Goal: Use online tool/utility

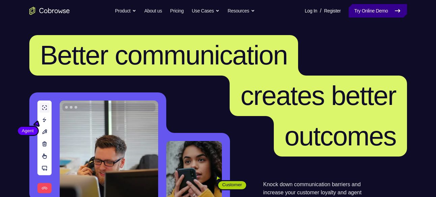
click at [374, 8] on link "Try Online Demo" at bounding box center [377, 10] width 58 height 13
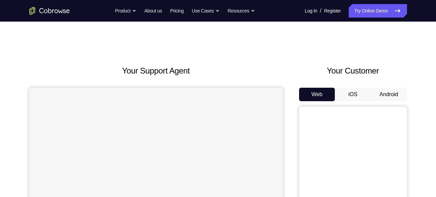
click at [386, 93] on button "Android" at bounding box center [389, 94] width 36 height 13
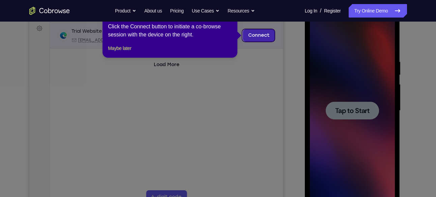
click at [258, 35] on link "Connect" at bounding box center [258, 35] width 32 height 12
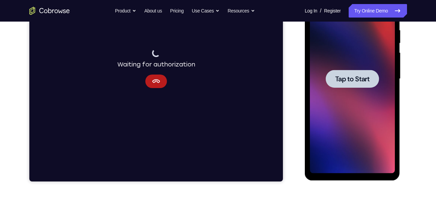
scroll to position [132, 0]
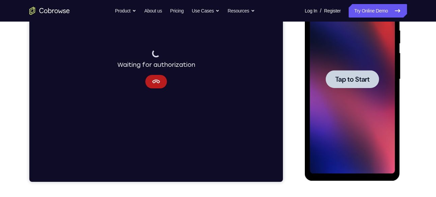
click at [350, 83] on span "Tap to Start" at bounding box center [352, 79] width 34 height 7
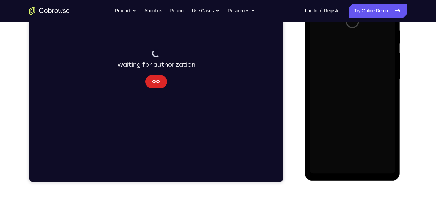
click at [153, 79] on icon "Cancel" at bounding box center [156, 82] width 8 height 8
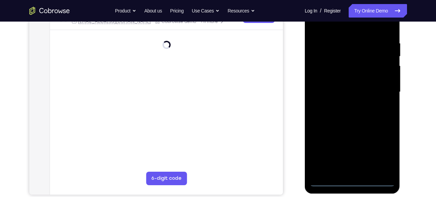
scroll to position [119, 0]
click at [353, 180] on div at bounding box center [352, 91] width 85 height 189
click at [356, 180] on div at bounding box center [352, 91] width 85 height 189
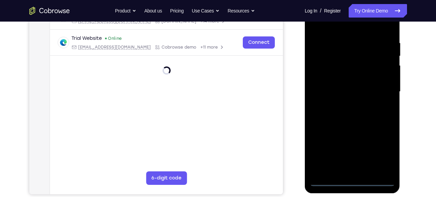
click at [381, 149] on div at bounding box center [352, 91] width 85 height 189
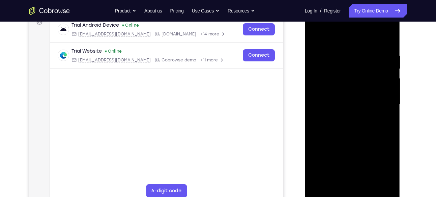
scroll to position [104, 0]
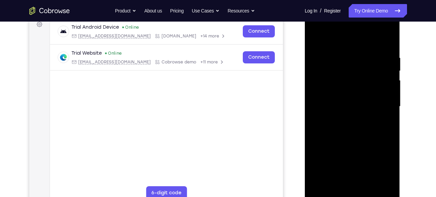
click at [316, 29] on div at bounding box center [352, 106] width 85 height 189
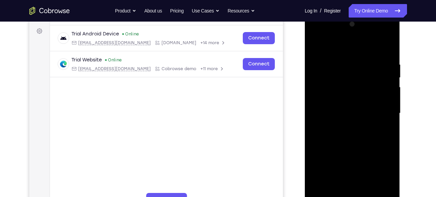
scroll to position [97, 0]
click at [377, 112] on div at bounding box center [352, 114] width 85 height 189
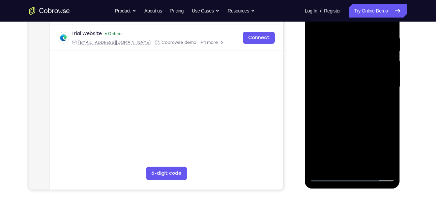
scroll to position [124, 0]
click at [347, 99] on div at bounding box center [352, 87] width 85 height 189
click at [344, 83] on div at bounding box center [352, 87] width 85 height 189
click at [336, 69] on div at bounding box center [352, 87] width 85 height 189
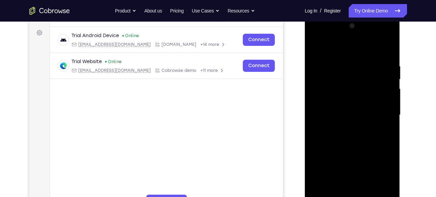
scroll to position [110, 0]
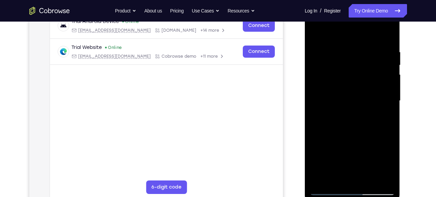
click at [357, 100] on div at bounding box center [352, 100] width 85 height 189
click at [357, 129] on div at bounding box center [352, 100] width 85 height 189
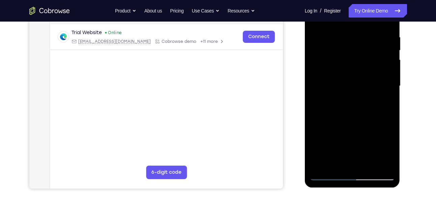
scroll to position [109, 0]
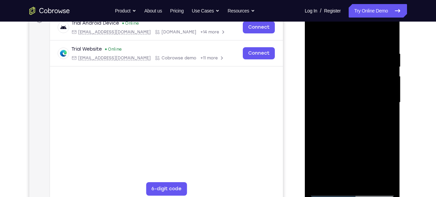
click at [345, 51] on div at bounding box center [352, 102] width 85 height 189
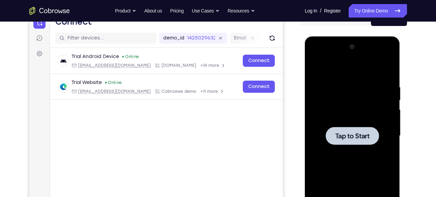
scroll to position [75, 0]
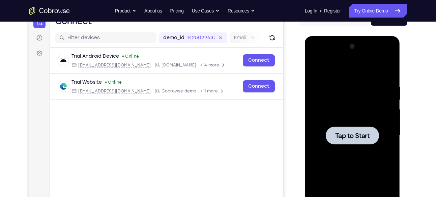
click at [365, 130] on div at bounding box center [352, 135] width 53 height 18
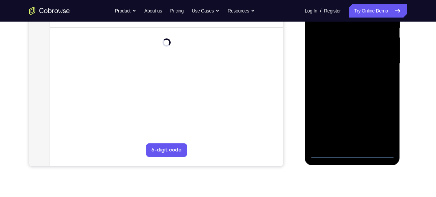
scroll to position [199, 0]
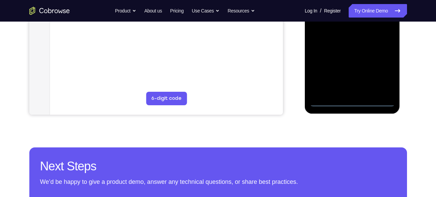
click at [350, 100] on div at bounding box center [352, 12] width 85 height 189
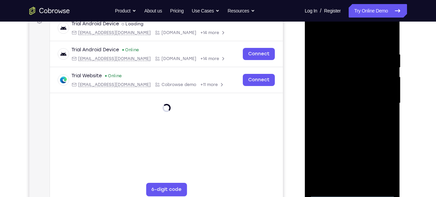
scroll to position [105, 0]
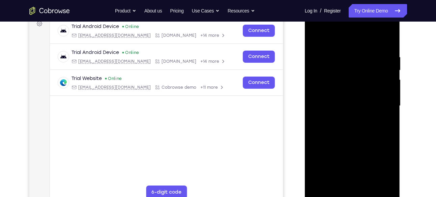
click at [383, 166] on div at bounding box center [352, 105] width 85 height 189
click at [316, 26] on div at bounding box center [352, 105] width 85 height 189
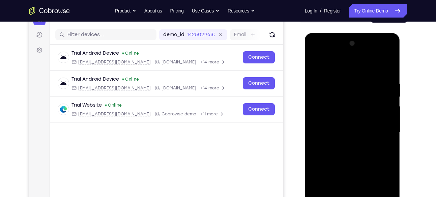
scroll to position [79, 0]
click at [380, 132] on div at bounding box center [352, 132] width 85 height 189
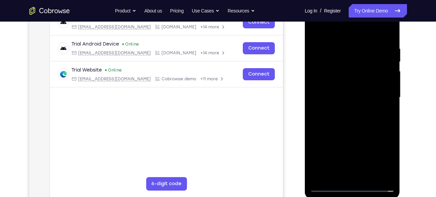
scroll to position [113, 0]
click at [346, 177] on div at bounding box center [352, 97] width 85 height 189
click at [363, 91] on div at bounding box center [352, 97] width 85 height 189
click at [344, 85] on div at bounding box center [352, 97] width 85 height 189
click at [323, 84] on div at bounding box center [352, 97] width 85 height 189
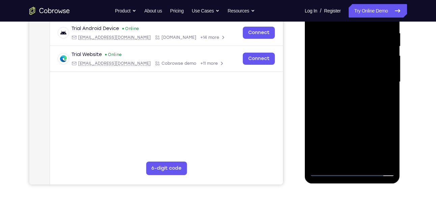
scroll to position [127, 0]
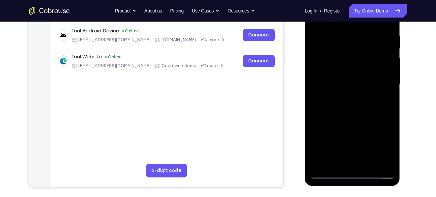
click at [333, 53] on div at bounding box center [352, 84] width 85 height 189
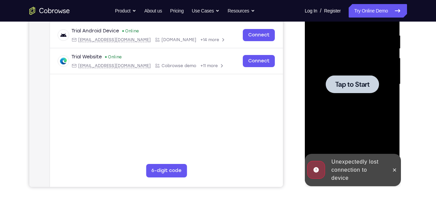
click at [342, 83] on span "Tap to Start" at bounding box center [352, 84] width 34 height 7
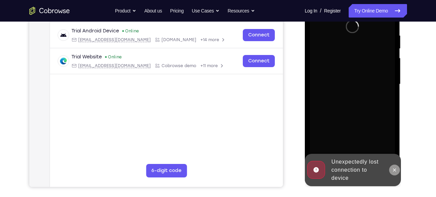
click at [396, 171] on icon at bounding box center [394, 169] width 3 height 3
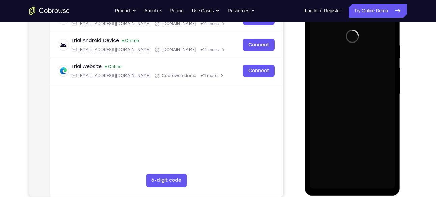
scroll to position [117, 0]
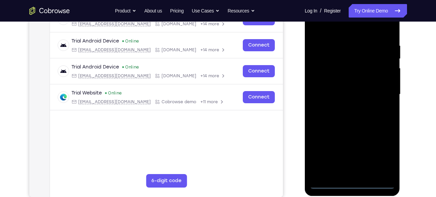
click at [351, 183] on div at bounding box center [352, 94] width 85 height 189
click at [382, 156] on div at bounding box center [352, 94] width 85 height 189
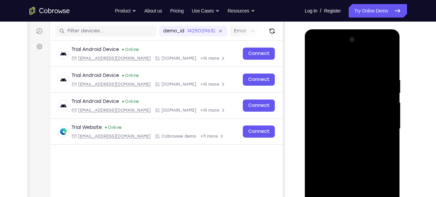
scroll to position [82, 0]
click at [314, 49] on div at bounding box center [352, 129] width 85 height 189
click at [384, 125] on div at bounding box center [352, 129] width 85 height 189
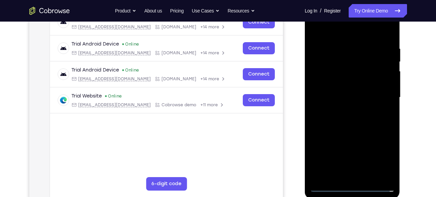
scroll to position [117, 0]
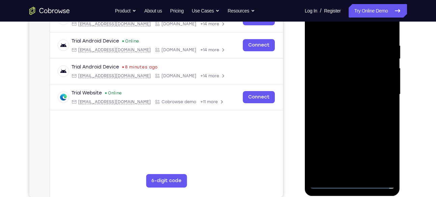
click at [342, 173] on div at bounding box center [352, 94] width 85 height 189
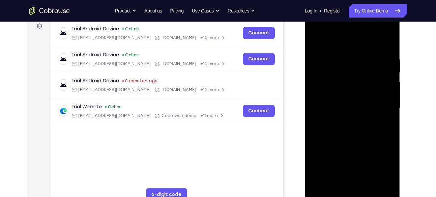
scroll to position [102, 0]
click at [353, 116] on div at bounding box center [352, 108] width 85 height 189
click at [312, 40] on div at bounding box center [352, 108] width 85 height 189
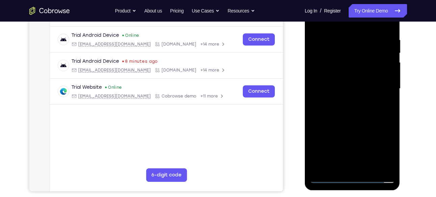
scroll to position [123, 0]
click at [350, 81] on div at bounding box center [352, 88] width 85 height 189
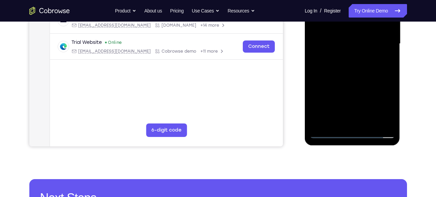
scroll to position [170, 0]
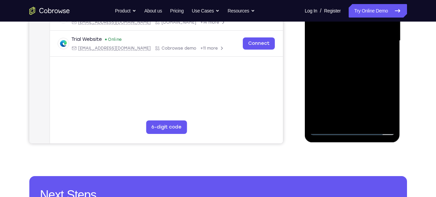
click at [332, 131] on div at bounding box center [352, 40] width 85 height 189
click at [326, 131] on div at bounding box center [352, 40] width 85 height 189
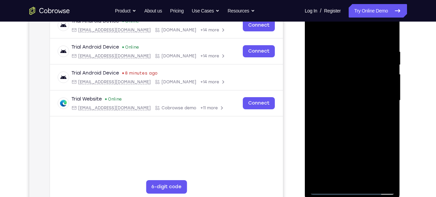
scroll to position [109, 0]
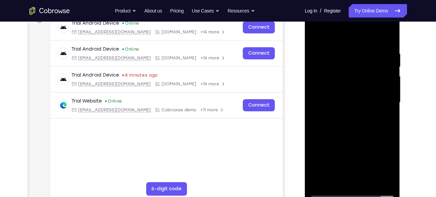
click at [383, 99] on div at bounding box center [352, 102] width 85 height 189
click at [358, 171] on div at bounding box center [352, 102] width 85 height 189
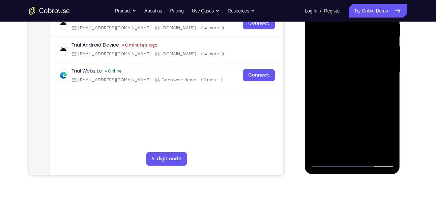
scroll to position [145, 0]
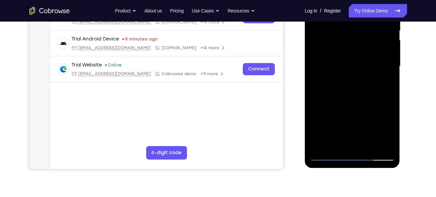
click at [365, 134] on div at bounding box center [352, 66] width 85 height 189
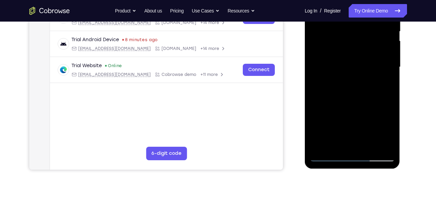
click at [360, 147] on div at bounding box center [352, 67] width 85 height 189
click at [350, 60] on div at bounding box center [352, 67] width 85 height 189
click at [339, 53] on div at bounding box center [352, 67] width 85 height 189
click at [340, 65] on div at bounding box center [352, 67] width 85 height 189
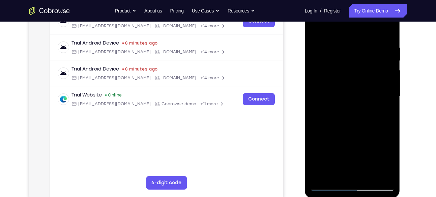
scroll to position [115, 0]
click at [392, 126] on div at bounding box center [352, 96] width 85 height 189
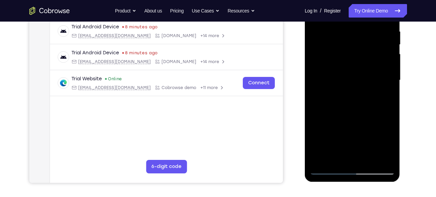
scroll to position [131, 0]
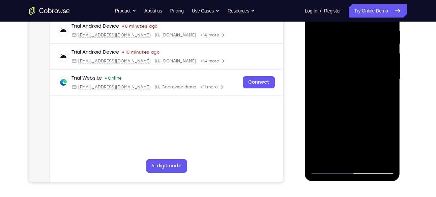
drag, startPoint x: 368, startPoint y: 103, endPoint x: 365, endPoint y: 77, distance: 25.8
click at [365, 77] on div at bounding box center [352, 79] width 85 height 189
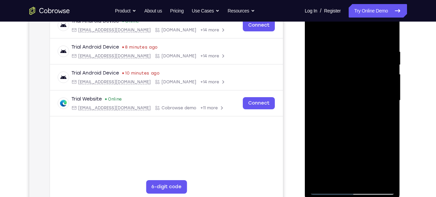
scroll to position [110, 0]
click at [390, 131] on div at bounding box center [352, 100] width 85 height 189
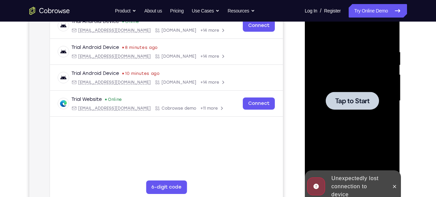
click at [362, 97] on span "Tap to Start" at bounding box center [352, 100] width 34 height 7
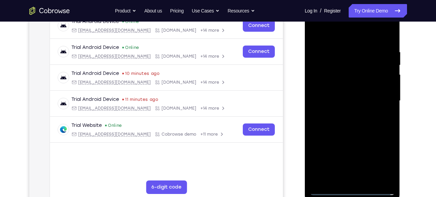
click at [355, 189] on div at bounding box center [352, 100] width 85 height 189
click at [359, 176] on div at bounding box center [352, 100] width 85 height 189
click at [382, 158] on div at bounding box center [352, 100] width 85 height 189
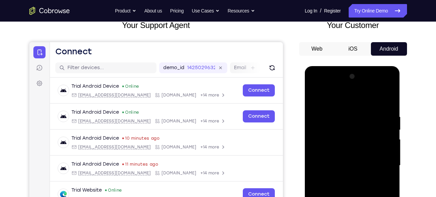
scroll to position [45, 0]
click at [387, 89] on div at bounding box center [352, 165] width 85 height 189
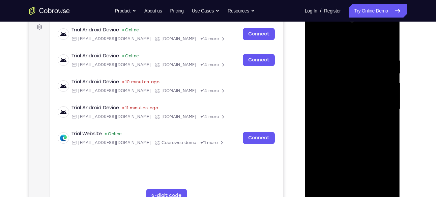
scroll to position [105, 0]
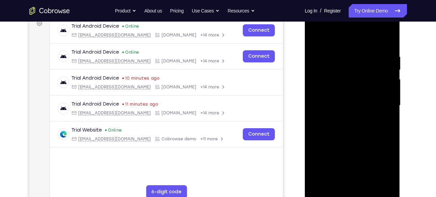
click at [350, 193] on div at bounding box center [352, 105] width 85 height 189
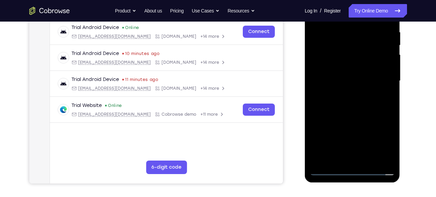
scroll to position [132, 0]
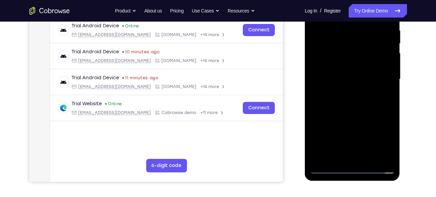
click at [384, 135] on div at bounding box center [352, 79] width 85 height 189
click at [382, 138] on div at bounding box center [352, 79] width 85 height 189
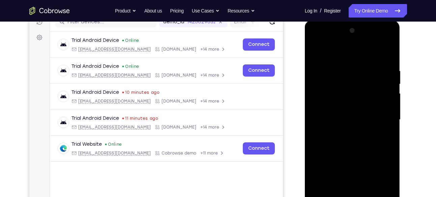
scroll to position [91, 0]
click at [317, 41] on div at bounding box center [352, 120] width 85 height 189
click at [380, 119] on div at bounding box center [352, 120] width 85 height 189
click at [359, 132] on div at bounding box center [352, 120] width 85 height 189
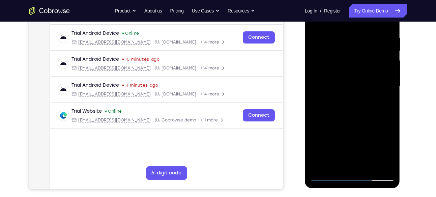
scroll to position [125, 0]
click at [327, 175] on div at bounding box center [352, 86] width 85 height 189
click at [344, 99] on div at bounding box center [352, 86] width 85 height 189
click at [350, 77] on div at bounding box center [352, 86] width 85 height 189
click at [341, 73] on div at bounding box center [352, 86] width 85 height 189
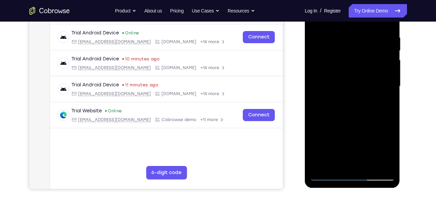
click at [341, 73] on div at bounding box center [352, 86] width 85 height 189
click at [341, 83] on div at bounding box center [352, 86] width 85 height 189
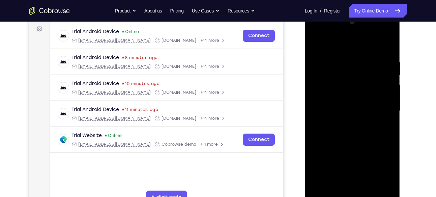
scroll to position [100, 0]
drag, startPoint x: 408, startPoint y: 54, endPoint x: 408, endPoint y: 57, distance: 3.4
click at [408, 57] on div "Your Support Agent Your Customer Web iOS Android Next Steps We’d be happy to gi…" at bounding box center [217, 144] width 431 height 445
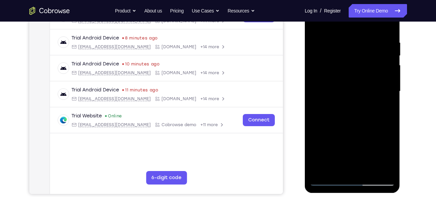
scroll to position [119, 0]
click at [361, 116] on div at bounding box center [352, 91] width 85 height 189
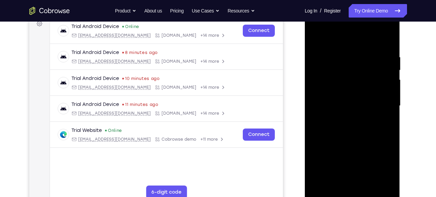
scroll to position [103, 0]
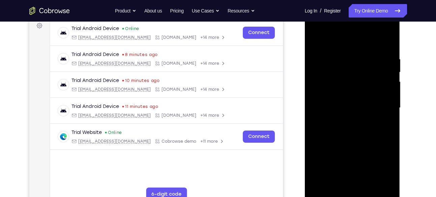
drag, startPoint x: 355, startPoint y: 43, endPoint x: 353, endPoint y: 18, distance: 25.0
click at [353, 18] on div at bounding box center [352, 107] width 85 height 189
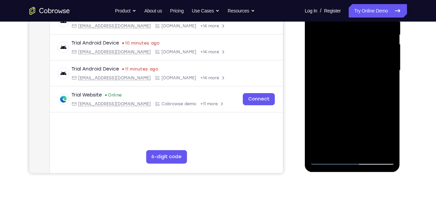
scroll to position [140, 0]
click at [384, 149] on div at bounding box center [352, 70] width 85 height 189
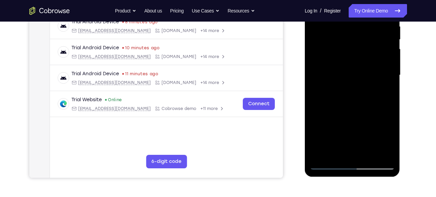
scroll to position [135, 0]
drag, startPoint x: 340, startPoint y: 123, endPoint x: 338, endPoint y: 88, distance: 35.1
click at [338, 88] on div at bounding box center [352, 75] width 85 height 189
drag, startPoint x: 335, startPoint y: 111, endPoint x: 330, endPoint y: 79, distance: 31.7
click at [330, 79] on div at bounding box center [352, 75] width 85 height 189
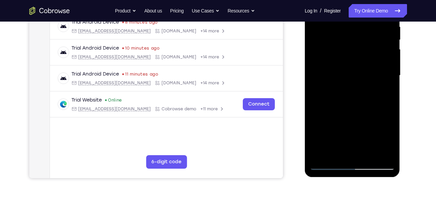
click at [328, 110] on div at bounding box center [352, 75] width 85 height 189
click at [327, 78] on div at bounding box center [352, 75] width 85 height 189
click at [332, 67] on div at bounding box center [352, 75] width 85 height 189
click at [369, 153] on div at bounding box center [352, 75] width 85 height 189
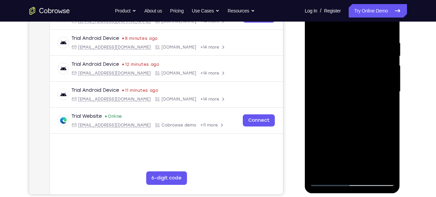
scroll to position [120, 0]
click at [358, 126] on div at bounding box center [352, 91] width 85 height 189
click at [344, 43] on div at bounding box center [352, 91] width 85 height 189
click at [367, 120] on div at bounding box center [352, 91] width 85 height 189
click at [319, 79] on div at bounding box center [352, 91] width 85 height 189
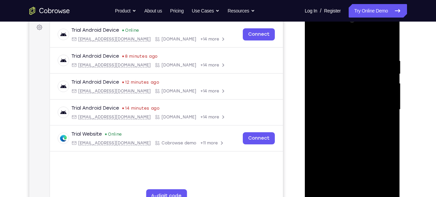
scroll to position [102, 0]
drag, startPoint x: 379, startPoint y: 84, endPoint x: 379, endPoint y: 113, distance: 28.3
click at [379, 113] on div at bounding box center [352, 109] width 85 height 189
drag, startPoint x: 377, startPoint y: 85, endPoint x: 375, endPoint y: 123, distance: 37.8
click at [375, 123] on div at bounding box center [352, 109] width 85 height 189
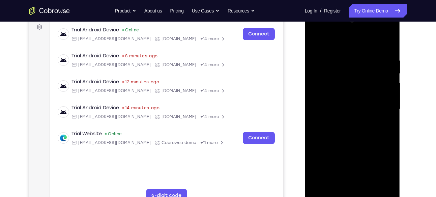
drag, startPoint x: 373, startPoint y: 86, endPoint x: 376, endPoint y: 118, distance: 31.5
click at [376, 118] on div at bounding box center [352, 109] width 85 height 189
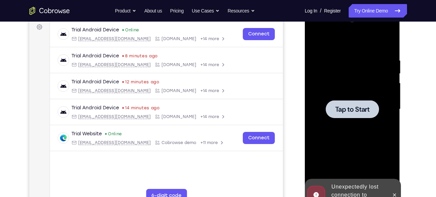
click at [364, 98] on div at bounding box center [352, 109] width 85 height 189
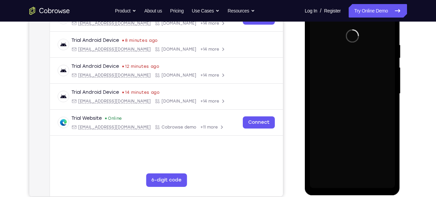
scroll to position [120, 0]
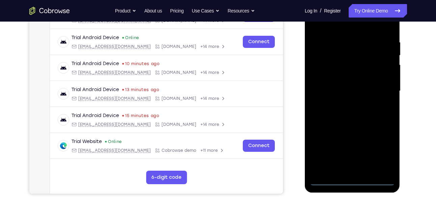
click at [350, 179] on div at bounding box center [352, 91] width 85 height 189
click at [383, 151] on div at bounding box center [352, 91] width 85 height 189
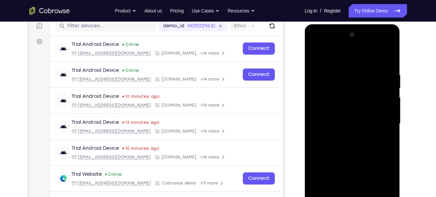
scroll to position [87, 0]
click at [317, 45] on div at bounding box center [352, 124] width 85 height 189
click at [380, 122] on div at bounding box center [352, 124] width 85 height 189
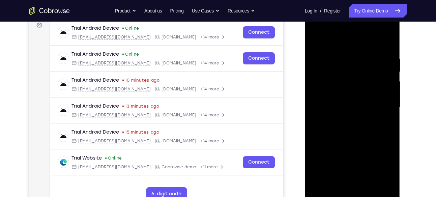
scroll to position [104, 0]
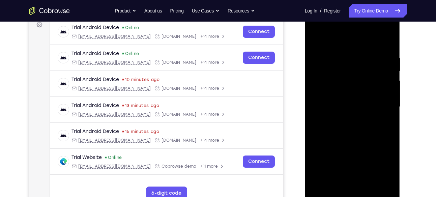
click at [344, 119] on div at bounding box center [352, 106] width 85 height 189
click at [347, 98] on div at bounding box center [352, 106] width 85 height 189
click at [322, 91] on div at bounding box center [352, 106] width 85 height 189
click at [369, 107] on div at bounding box center [352, 106] width 85 height 189
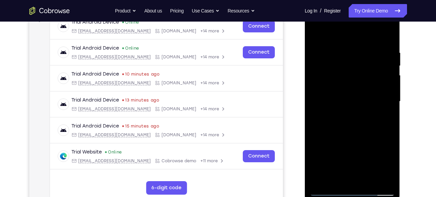
scroll to position [111, 0]
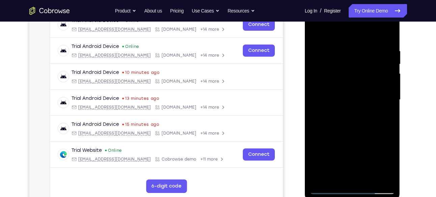
click at [387, 47] on div at bounding box center [352, 99] width 85 height 189
click at [391, 42] on div at bounding box center [352, 99] width 85 height 189
drag, startPoint x: 358, startPoint y: 36, endPoint x: 356, endPoint y: 3, distance: 33.1
click at [356, 3] on div at bounding box center [352, 100] width 95 height 201
click at [389, 32] on div at bounding box center [352, 99] width 85 height 189
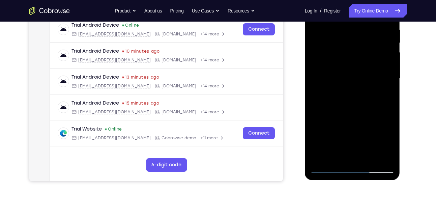
scroll to position [132, 0]
click at [367, 158] on div at bounding box center [352, 78] width 85 height 189
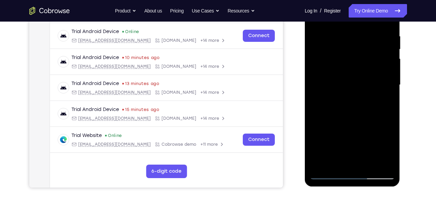
click at [354, 120] on div at bounding box center [352, 85] width 85 height 189
click at [320, 75] on div at bounding box center [352, 85] width 85 height 189
drag, startPoint x: 374, startPoint y: 70, endPoint x: 380, endPoint y: 130, distance: 60.3
click at [380, 130] on div at bounding box center [352, 85] width 85 height 189
drag, startPoint x: 379, startPoint y: 84, endPoint x: 380, endPoint y: 136, distance: 52.3
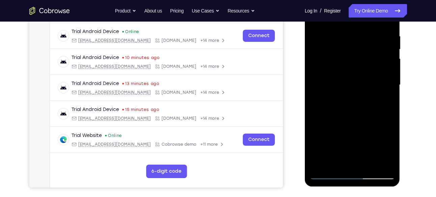
click at [380, 136] on div at bounding box center [352, 85] width 85 height 189
drag, startPoint x: 385, startPoint y: 114, endPoint x: 385, endPoint y: 168, distance: 54.3
click at [385, 168] on div at bounding box center [352, 85] width 85 height 189
drag, startPoint x: 382, startPoint y: 84, endPoint x: 382, endPoint y: 132, distance: 47.9
click at [382, 132] on div at bounding box center [352, 85] width 85 height 189
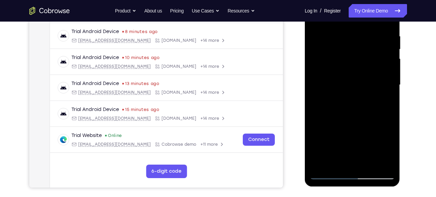
drag, startPoint x: 379, startPoint y: 91, endPoint x: 386, endPoint y: 146, distance: 56.1
click at [386, 146] on div at bounding box center [352, 85] width 85 height 189
drag, startPoint x: 380, startPoint y: 80, endPoint x: 385, endPoint y: 140, distance: 60.1
click at [385, 140] on div at bounding box center [352, 85] width 85 height 189
drag, startPoint x: 377, startPoint y: 52, endPoint x: 375, endPoint y: 98, distance: 46.2
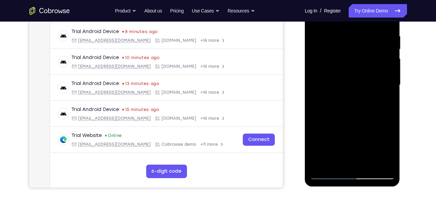
click at [375, 98] on div at bounding box center [352, 85] width 85 height 189
drag, startPoint x: 378, startPoint y: 59, endPoint x: 379, endPoint y: 104, distance: 45.2
click at [379, 104] on div at bounding box center [352, 85] width 85 height 189
drag, startPoint x: 379, startPoint y: 84, endPoint x: 381, endPoint y: 101, distance: 17.2
click at [381, 101] on div at bounding box center [352, 85] width 85 height 189
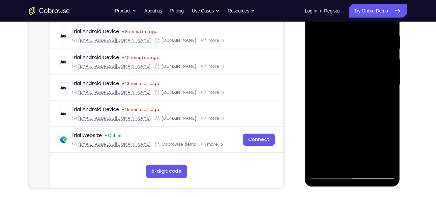
drag, startPoint x: 381, startPoint y: 101, endPoint x: 381, endPoint y: 55, distance: 45.8
click at [381, 55] on div at bounding box center [352, 85] width 85 height 189
drag, startPoint x: 385, startPoint y: 86, endPoint x: 384, endPoint y: 42, distance: 44.2
click at [384, 42] on div at bounding box center [352, 85] width 85 height 189
click at [316, 117] on div at bounding box center [352, 85] width 85 height 189
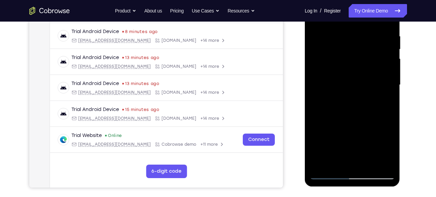
click at [316, 104] on div at bounding box center [352, 85] width 85 height 189
click at [320, 35] on div at bounding box center [352, 85] width 85 height 189
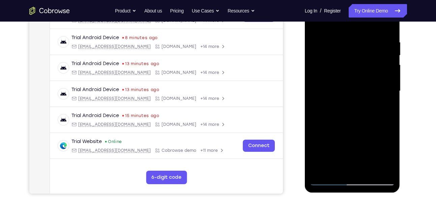
scroll to position [120, 0]
click at [371, 26] on div at bounding box center [352, 91] width 85 height 189
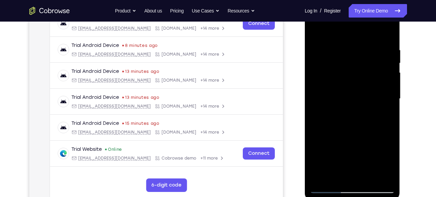
scroll to position [117, 0]
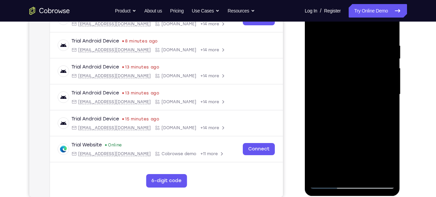
click at [316, 86] on div at bounding box center [352, 94] width 85 height 189
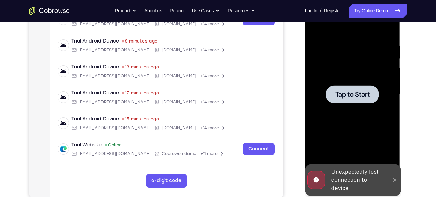
click at [356, 95] on span "Tap to Start" at bounding box center [352, 94] width 34 height 7
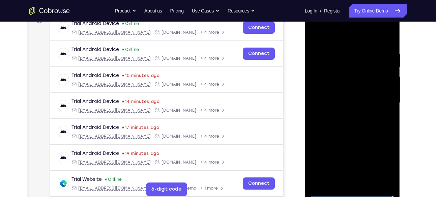
scroll to position [129, 0]
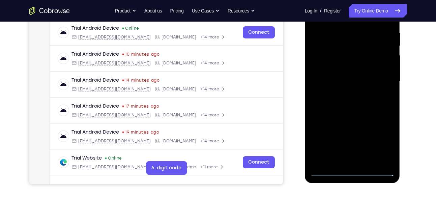
click at [352, 172] on div at bounding box center [352, 81] width 85 height 189
click at [381, 139] on div at bounding box center [352, 81] width 85 height 189
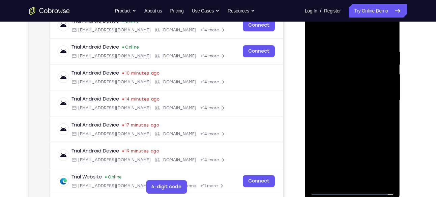
click at [379, 160] on div at bounding box center [352, 100] width 85 height 189
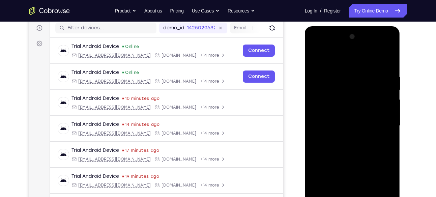
click at [315, 47] on div at bounding box center [352, 125] width 85 height 189
click at [383, 121] on div at bounding box center [352, 125] width 85 height 189
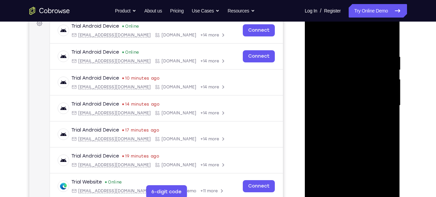
scroll to position [107, 0]
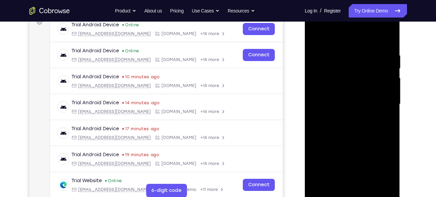
click at [345, 116] on div at bounding box center [352, 104] width 85 height 189
click at [345, 95] on div at bounding box center [352, 104] width 85 height 189
click at [347, 91] on div at bounding box center [352, 104] width 85 height 189
click at [358, 102] on div at bounding box center [352, 104] width 85 height 189
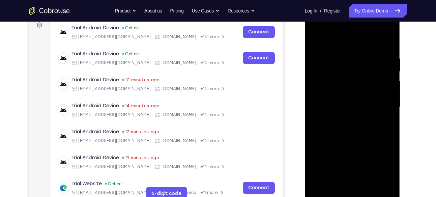
scroll to position [104, 0]
click at [361, 134] on div at bounding box center [352, 106] width 85 height 189
drag, startPoint x: 354, startPoint y: 133, endPoint x: 355, endPoint y: 109, distance: 25.0
click at [355, 109] on div at bounding box center [352, 106] width 85 height 189
click at [391, 113] on div at bounding box center [352, 106] width 85 height 189
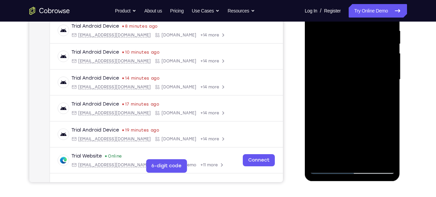
scroll to position [132, 0]
drag, startPoint x: 377, startPoint y: 97, endPoint x: 370, endPoint y: 102, distance: 9.0
click at [370, 102] on div at bounding box center [352, 79] width 85 height 189
click at [317, 126] on div at bounding box center [352, 79] width 85 height 189
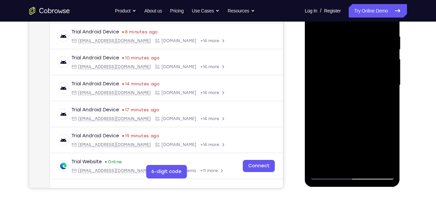
scroll to position [125, 0]
drag, startPoint x: 341, startPoint y: 109, endPoint x: 337, endPoint y: 141, distance: 32.9
click at [337, 141] on div at bounding box center [352, 85] width 85 height 189
click at [362, 25] on div at bounding box center [352, 85] width 85 height 189
drag, startPoint x: 365, startPoint y: 94, endPoint x: 367, endPoint y: 111, distance: 16.7
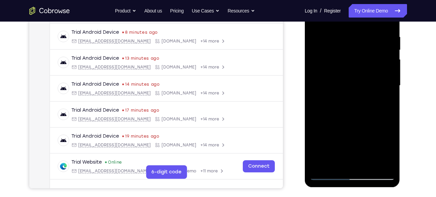
click at [367, 111] on div at bounding box center [352, 85] width 85 height 189
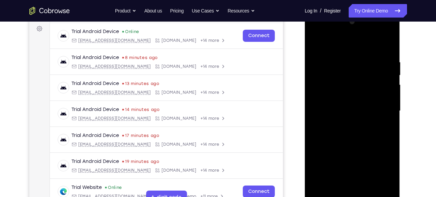
scroll to position [99, 0]
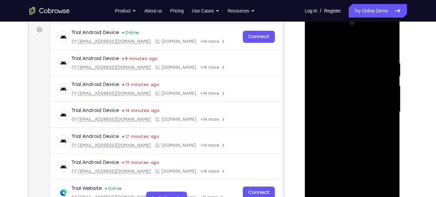
click at [385, 77] on div at bounding box center [352, 112] width 85 height 189
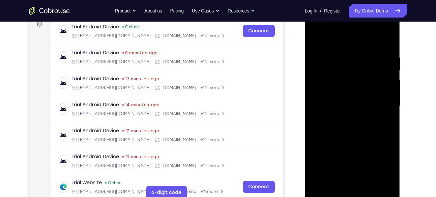
scroll to position [105, 0]
click at [381, 83] on div at bounding box center [352, 105] width 85 height 189
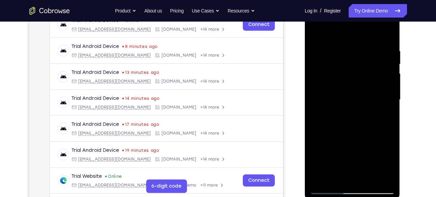
scroll to position [108, 0]
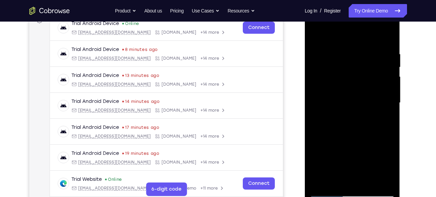
click at [388, 37] on div at bounding box center [352, 102] width 85 height 189
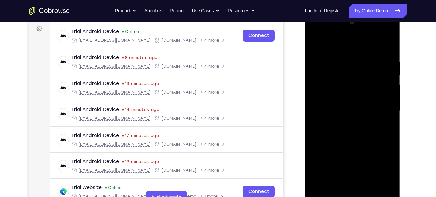
scroll to position [99, 0]
drag, startPoint x: 372, startPoint y: 71, endPoint x: 367, endPoint y: 91, distance: 20.8
click at [367, 91] on div at bounding box center [352, 111] width 85 height 189
click at [390, 42] on div at bounding box center [352, 111] width 85 height 189
drag, startPoint x: 364, startPoint y: 106, endPoint x: 368, endPoint y: 64, distance: 42.3
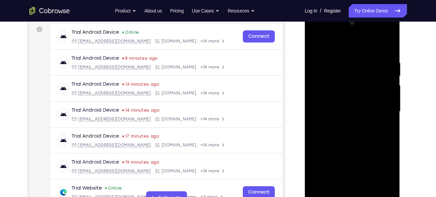
click at [368, 64] on div at bounding box center [352, 111] width 85 height 189
click at [319, 113] on div at bounding box center [352, 111] width 85 height 189
drag, startPoint x: 362, startPoint y: 69, endPoint x: 360, endPoint y: 114, distance: 44.2
click at [360, 114] on div at bounding box center [352, 111] width 85 height 189
click at [314, 41] on div at bounding box center [352, 111] width 85 height 189
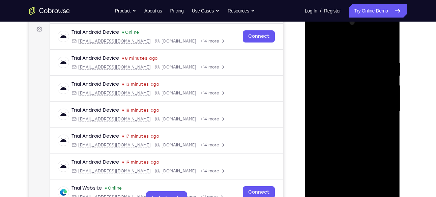
click at [315, 43] on div at bounding box center [352, 111] width 85 height 189
click at [345, 57] on div at bounding box center [352, 111] width 85 height 189
click at [388, 45] on div at bounding box center [352, 111] width 85 height 189
click at [388, 47] on div at bounding box center [352, 111] width 85 height 189
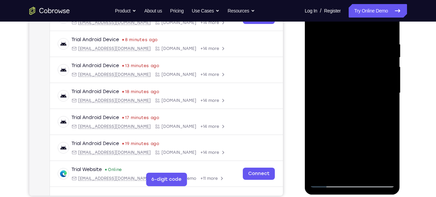
scroll to position [118, 0]
drag, startPoint x: 379, startPoint y: 42, endPoint x: 321, endPoint y: 46, distance: 58.1
click at [321, 46] on div at bounding box center [352, 93] width 85 height 189
click at [367, 171] on div at bounding box center [352, 93] width 85 height 189
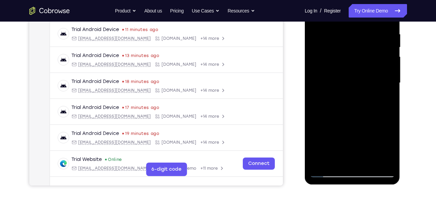
scroll to position [128, 0]
click at [353, 119] on div at bounding box center [352, 83] width 85 height 189
click at [332, 71] on div at bounding box center [352, 83] width 85 height 189
drag, startPoint x: 380, startPoint y: 89, endPoint x: 375, endPoint y: 144, distance: 54.9
click at [375, 144] on div at bounding box center [352, 83] width 85 height 189
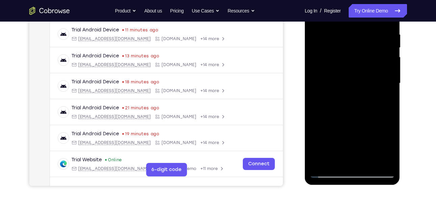
drag, startPoint x: 384, startPoint y: 95, endPoint x: 382, endPoint y: 117, distance: 22.3
click at [382, 117] on div at bounding box center [352, 83] width 85 height 189
click at [354, 118] on div at bounding box center [352, 83] width 85 height 189
click at [370, 161] on div at bounding box center [352, 83] width 85 height 189
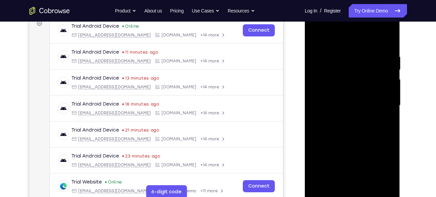
scroll to position [105, 0]
click at [355, 98] on div at bounding box center [352, 106] width 85 height 189
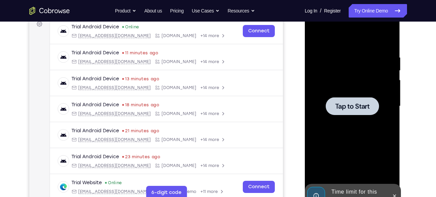
click at [368, 109] on span "Tap to Start" at bounding box center [352, 106] width 34 height 7
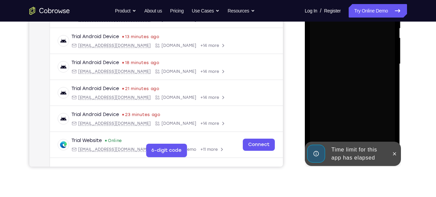
scroll to position [147, 0]
click at [393, 154] on icon at bounding box center [394, 153] width 3 height 3
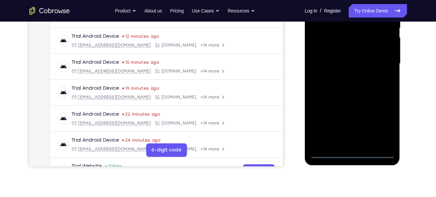
click at [350, 153] on div at bounding box center [352, 63] width 85 height 189
click at [384, 123] on div at bounding box center [352, 63] width 85 height 189
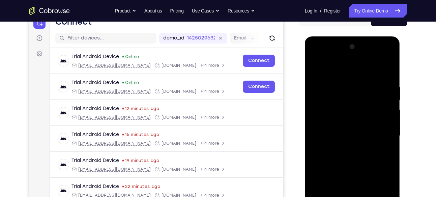
scroll to position [75, 0]
click at [315, 56] on div at bounding box center [352, 136] width 85 height 189
click at [379, 134] on div at bounding box center [352, 136] width 85 height 189
click at [346, 149] on div at bounding box center [352, 136] width 85 height 189
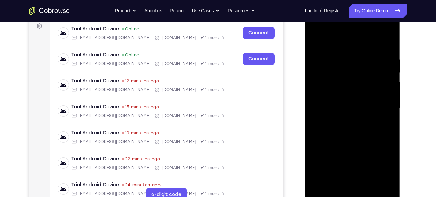
scroll to position [108, 0]
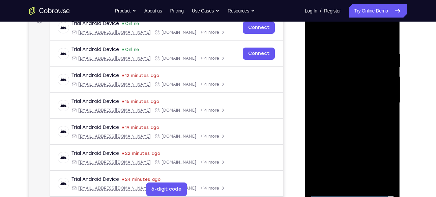
click at [331, 96] on div at bounding box center [352, 102] width 85 height 189
click at [335, 88] on div at bounding box center [352, 102] width 85 height 189
click at [362, 99] on div at bounding box center [352, 102] width 85 height 189
click at [358, 125] on div at bounding box center [352, 102] width 85 height 189
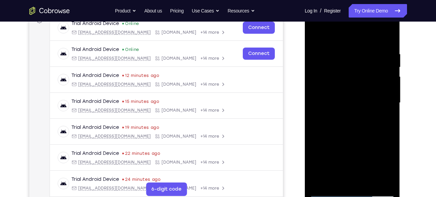
click at [388, 42] on div at bounding box center [352, 102] width 85 height 189
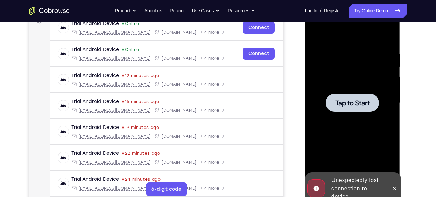
click at [352, 104] on span "Tap to Start" at bounding box center [352, 102] width 34 height 7
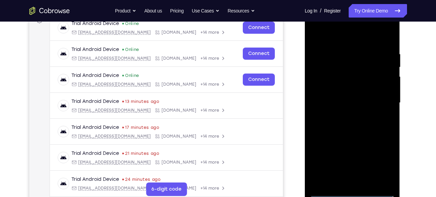
click at [353, 189] on div at bounding box center [352, 102] width 85 height 189
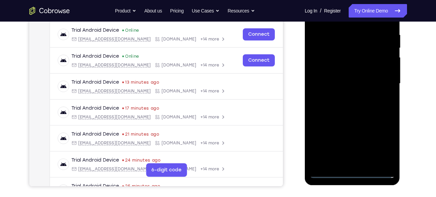
scroll to position [128, 0]
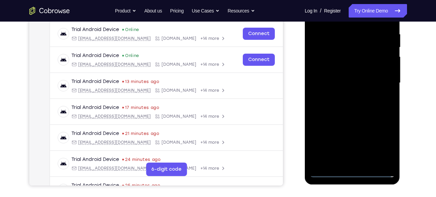
click at [356, 171] on div at bounding box center [352, 83] width 85 height 189
click at [385, 141] on div at bounding box center [352, 83] width 85 height 189
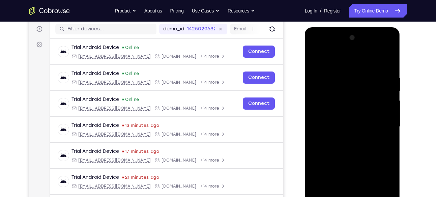
scroll to position [83, 0]
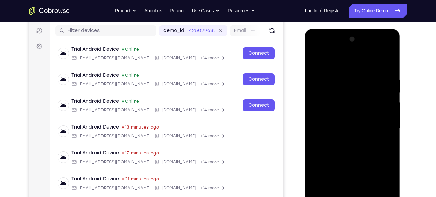
click at [326, 50] on div at bounding box center [352, 128] width 85 height 189
click at [315, 50] on div at bounding box center [352, 128] width 85 height 189
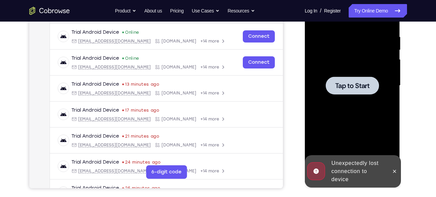
scroll to position [129, 0]
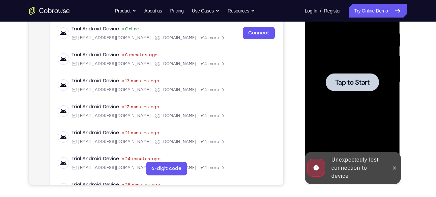
click at [357, 81] on span "Tap to Start" at bounding box center [352, 82] width 34 height 7
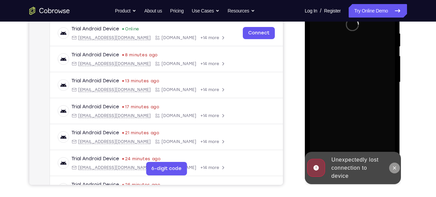
click at [395, 167] on icon at bounding box center [394, 167] width 5 height 5
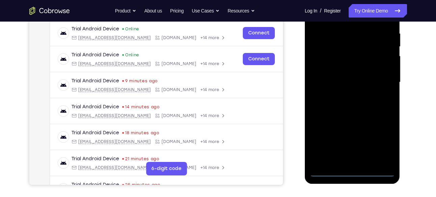
click at [354, 170] on div at bounding box center [352, 82] width 85 height 189
click at [384, 143] on div at bounding box center [352, 82] width 85 height 189
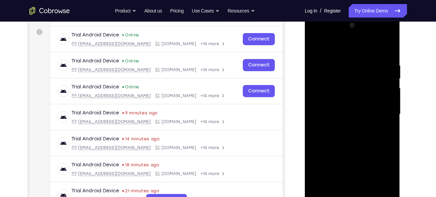
scroll to position [96, 0]
click at [321, 36] on div at bounding box center [352, 114] width 85 height 189
click at [383, 113] on div at bounding box center [352, 114] width 85 height 189
click at [342, 128] on div at bounding box center [352, 114] width 85 height 189
click at [348, 104] on div at bounding box center [352, 114] width 85 height 189
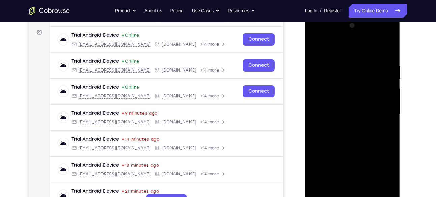
click at [337, 99] on div at bounding box center [352, 114] width 85 height 189
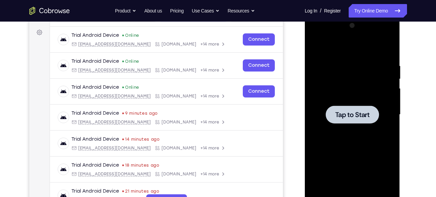
click at [339, 112] on span "Tap to Start" at bounding box center [352, 114] width 34 height 7
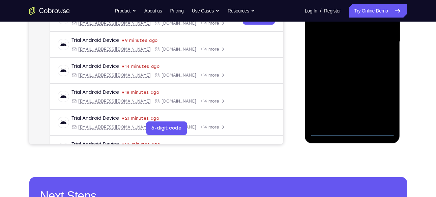
scroll to position [171, 0]
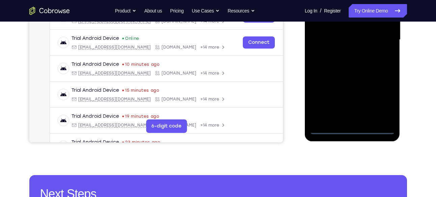
click at [352, 131] on div at bounding box center [352, 39] width 85 height 189
click at [387, 98] on div at bounding box center [352, 39] width 85 height 189
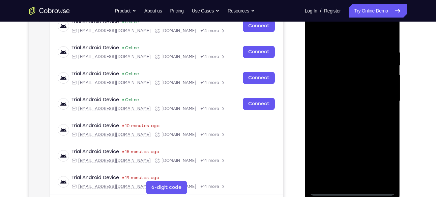
scroll to position [109, 0]
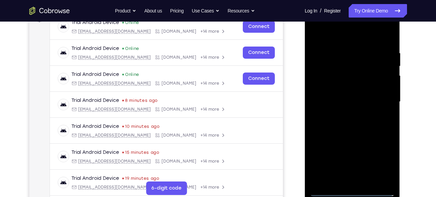
click at [315, 22] on div at bounding box center [352, 101] width 85 height 189
click at [379, 96] on div at bounding box center [352, 101] width 85 height 189
click at [349, 115] on div at bounding box center [352, 101] width 85 height 189
click at [351, 96] on div at bounding box center [352, 101] width 85 height 189
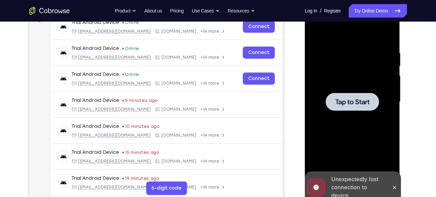
click at [351, 105] on span "Tap to Start" at bounding box center [352, 101] width 34 height 7
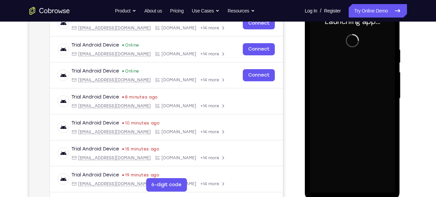
scroll to position [125, 0]
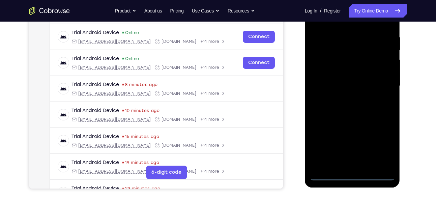
click at [351, 176] on div at bounding box center [352, 86] width 85 height 189
click at [380, 150] on div at bounding box center [352, 86] width 85 height 189
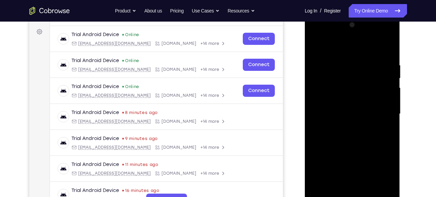
scroll to position [92, 0]
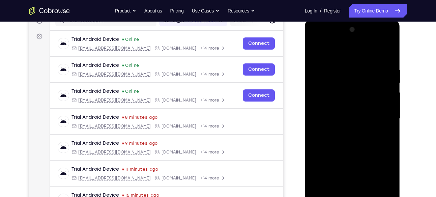
click at [316, 39] on div at bounding box center [352, 118] width 85 height 189
click at [332, 80] on div at bounding box center [352, 118] width 85 height 189
click at [335, 51] on div at bounding box center [352, 118] width 85 height 189
click at [325, 95] on div at bounding box center [352, 118] width 85 height 189
click at [347, 131] on div at bounding box center [352, 118] width 85 height 189
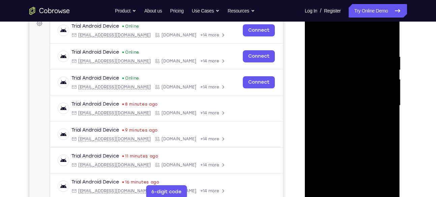
scroll to position [105, 0]
click at [338, 99] on div at bounding box center [352, 105] width 85 height 189
click at [340, 92] on div at bounding box center [352, 105] width 85 height 189
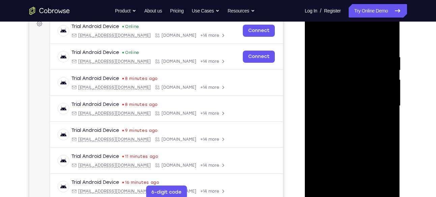
click at [353, 105] on div at bounding box center [352, 105] width 85 height 189
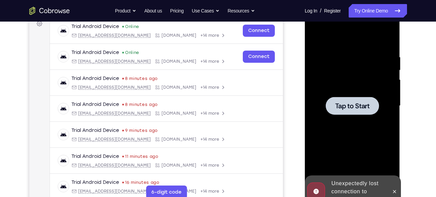
click at [367, 109] on span "Tap to Start" at bounding box center [352, 105] width 34 height 7
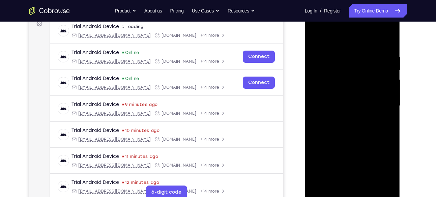
click at [351, 193] on div at bounding box center [352, 105] width 85 height 189
click at [382, 162] on div at bounding box center [352, 105] width 85 height 189
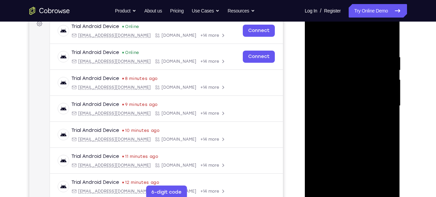
click at [318, 26] on div at bounding box center [352, 105] width 85 height 189
click at [379, 100] on div at bounding box center [352, 105] width 85 height 189
click at [344, 117] on div at bounding box center [352, 105] width 85 height 189
click at [349, 101] on div at bounding box center [352, 105] width 85 height 189
click at [349, 91] on div at bounding box center [352, 105] width 85 height 189
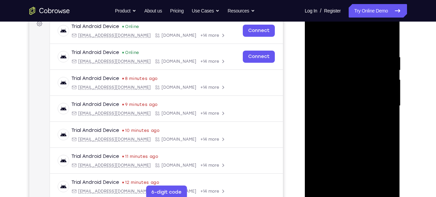
click at [347, 104] on div at bounding box center [352, 105] width 85 height 189
click at [351, 131] on div at bounding box center [352, 105] width 85 height 189
drag, startPoint x: 360, startPoint y: 39, endPoint x: 359, endPoint y: 22, distance: 16.9
click at [359, 22] on div at bounding box center [352, 105] width 85 height 189
click at [391, 136] on div at bounding box center [352, 105] width 85 height 189
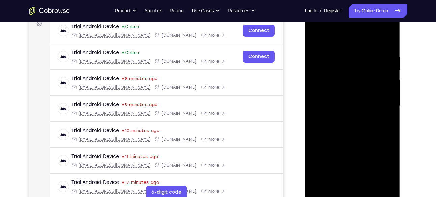
drag, startPoint x: 382, startPoint y: 136, endPoint x: 379, endPoint y: 90, distance: 46.3
click at [379, 90] on div at bounding box center [352, 105] width 85 height 189
click at [390, 89] on div at bounding box center [352, 105] width 85 height 189
click at [389, 91] on div at bounding box center [352, 105] width 85 height 189
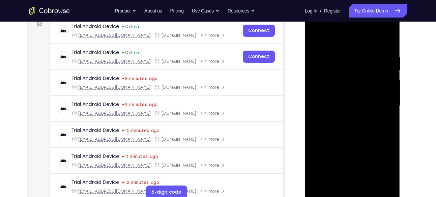
click at [389, 91] on div at bounding box center [352, 105] width 85 height 189
drag, startPoint x: 357, startPoint y: 151, endPoint x: 360, endPoint y: 125, distance: 26.4
click at [360, 125] on div at bounding box center [352, 105] width 85 height 189
drag, startPoint x: 360, startPoint y: 125, endPoint x: 355, endPoint y: 214, distance: 88.8
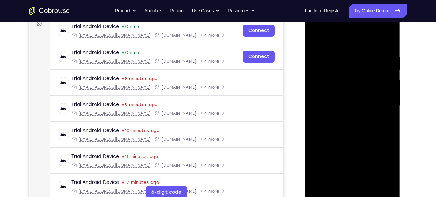
click at [355, 196] on html "Online web based iOS Simulators and Android Emulators. Run iPhone, iPad, Mobile…" at bounding box center [353, 107] width 96 height 202
click at [366, 48] on div at bounding box center [352, 105] width 85 height 189
click at [388, 41] on div at bounding box center [352, 105] width 85 height 189
click at [367, 185] on div at bounding box center [352, 105] width 85 height 189
click at [349, 140] on div at bounding box center [352, 105] width 85 height 189
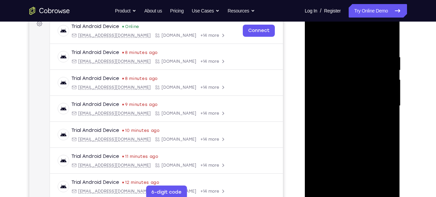
click at [346, 95] on div at bounding box center [352, 105] width 85 height 189
click at [330, 36] on div at bounding box center [352, 105] width 85 height 189
click at [323, 60] on div at bounding box center [352, 105] width 85 height 189
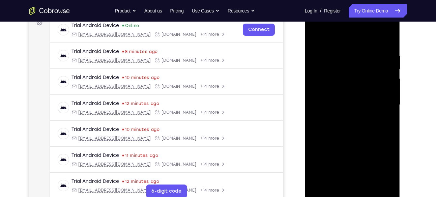
click at [315, 95] on div at bounding box center [352, 104] width 85 height 189
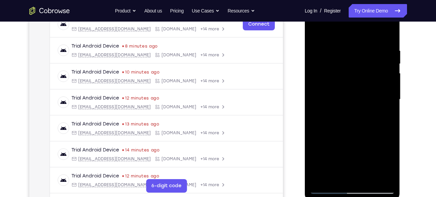
scroll to position [111, 0]
click at [331, 188] on div at bounding box center [352, 99] width 85 height 189
drag, startPoint x: 351, startPoint y: 114, endPoint x: 347, endPoint y: 74, distance: 40.0
click at [347, 74] on div at bounding box center [352, 99] width 85 height 189
click at [369, 180] on div at bounding box center [352, 99] width 85 height 189
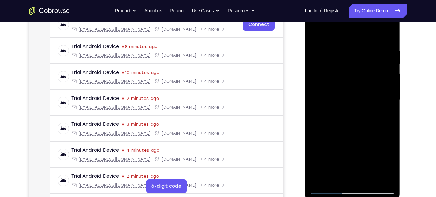
click at [349, 89] on div at bounding box center [352, 99] width 85 height 189
drag, startPoint x: 372, startPoint y: 97, endPoint x: 383, endPoint y: 165, distance: 68.5
click at [383, 165] on div at bounding box center [352, 99] width 85 height 189
drag, startPoint x: 381, startPoint y: 92, endPoint x: 381, endPoint y: 132, distance: 39.8
click at [381, 132] on div at bounding box center [352, 99] width 85 height 189
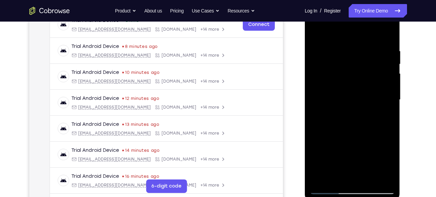
drag, startPoint x: 387, startPoint y: 123, endPoint x: 388, endPoint y: 170, distance: 46.9
click at [388, 170] on div at bounding box center [352, 99] width 85 height 189
drag, startPoint x: 385, startPoint y: 99, endPoint x: 386, endPoint y: 124, distance: 25.3
click at [386, 124] on div at bounding box center [352, 99] width 85 height 189
drag, startPoint x: 378, startPoint y: 85, endPoint x: 378, endPoint y: 112, distance: 26.6
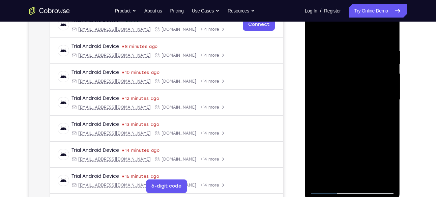
click at [378, 112] on div at bounding box center [352, 99] width 85 height 189
drag, startPoint x: 378, startPoint y: 87, endPoint x: 379, endPoint y: 143, distance: 56.0
click at [379, 143] on div at bounding box center [352, 99] width 85 height 189
click at [345, 76] on div at bounding box center [352, 99] width 85 height 189
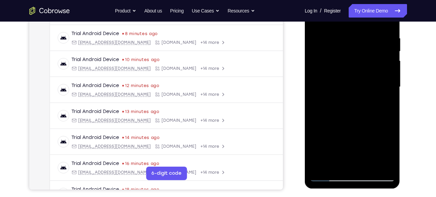
scroll to position [124, 0]
click at [369, 166] on div at bounding box center [352, 86] width 85 height 189
click at [347, 75] on div at bounding box center [352, 86] width 85 height 189
drag, startPoint x: 375, startPoint y: 96, endPoint x: 374, endPoint y: 140, distance: 43.2
click at [374, 140] on div at bounding box center [352, 86] width 85 height 189
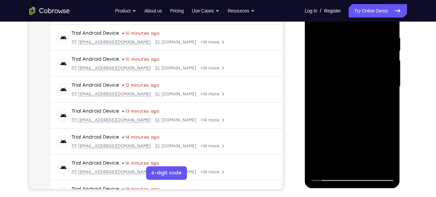
click at [337, 61] on div at bounding box center [352, 86] width 85 height 189
click at [331, 176] on div at bounding box center [352, 86] width 85 height 189
